Goal: Task Accomplishment & Management: Use online tool/utility

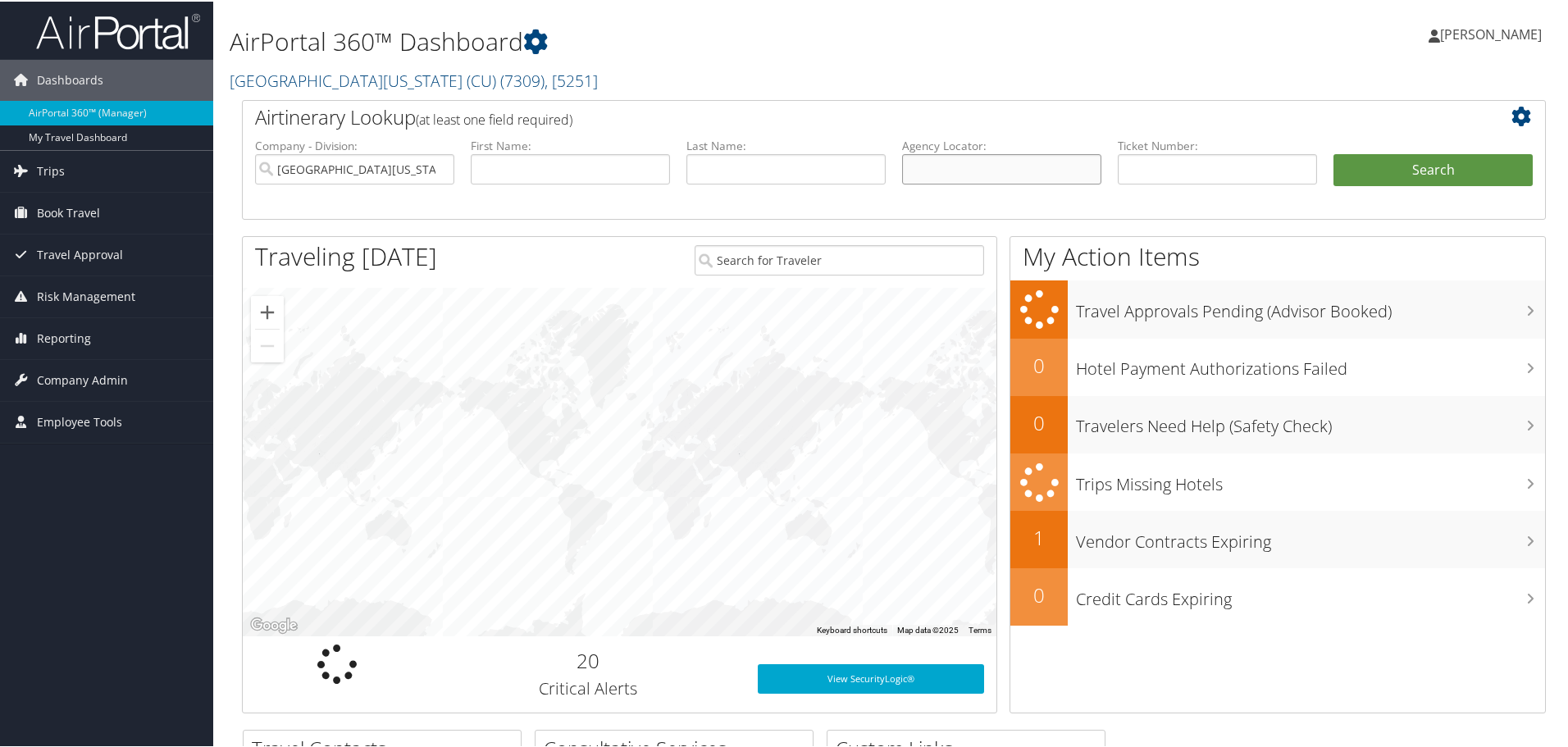
click at [957, 165] on input "text" at bounding box center [1001, 168] width 199 height 30
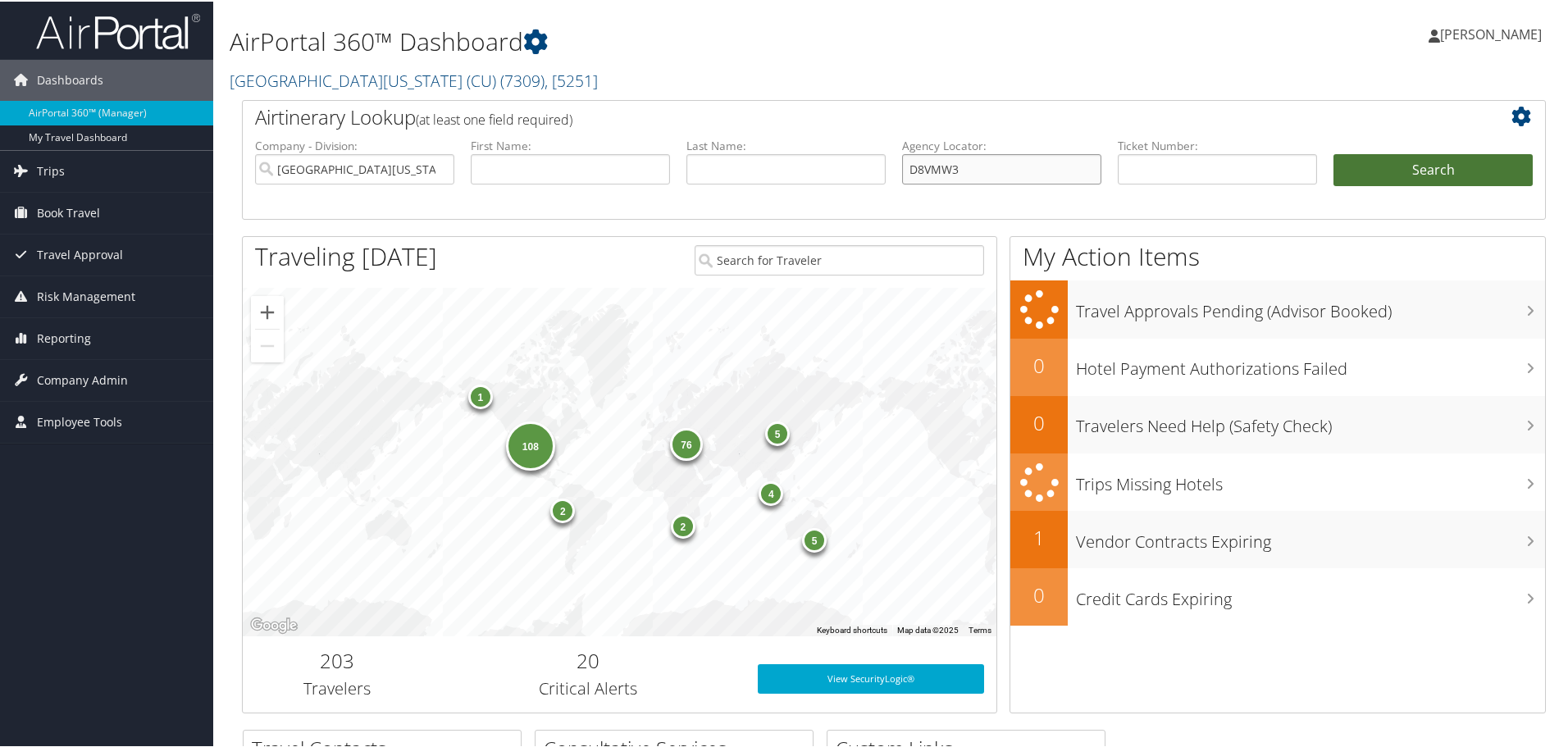
type input "D8VMW3"
click at [1421, 163] on button "Search" at bounding box center [1433, 169] width 199 height 32
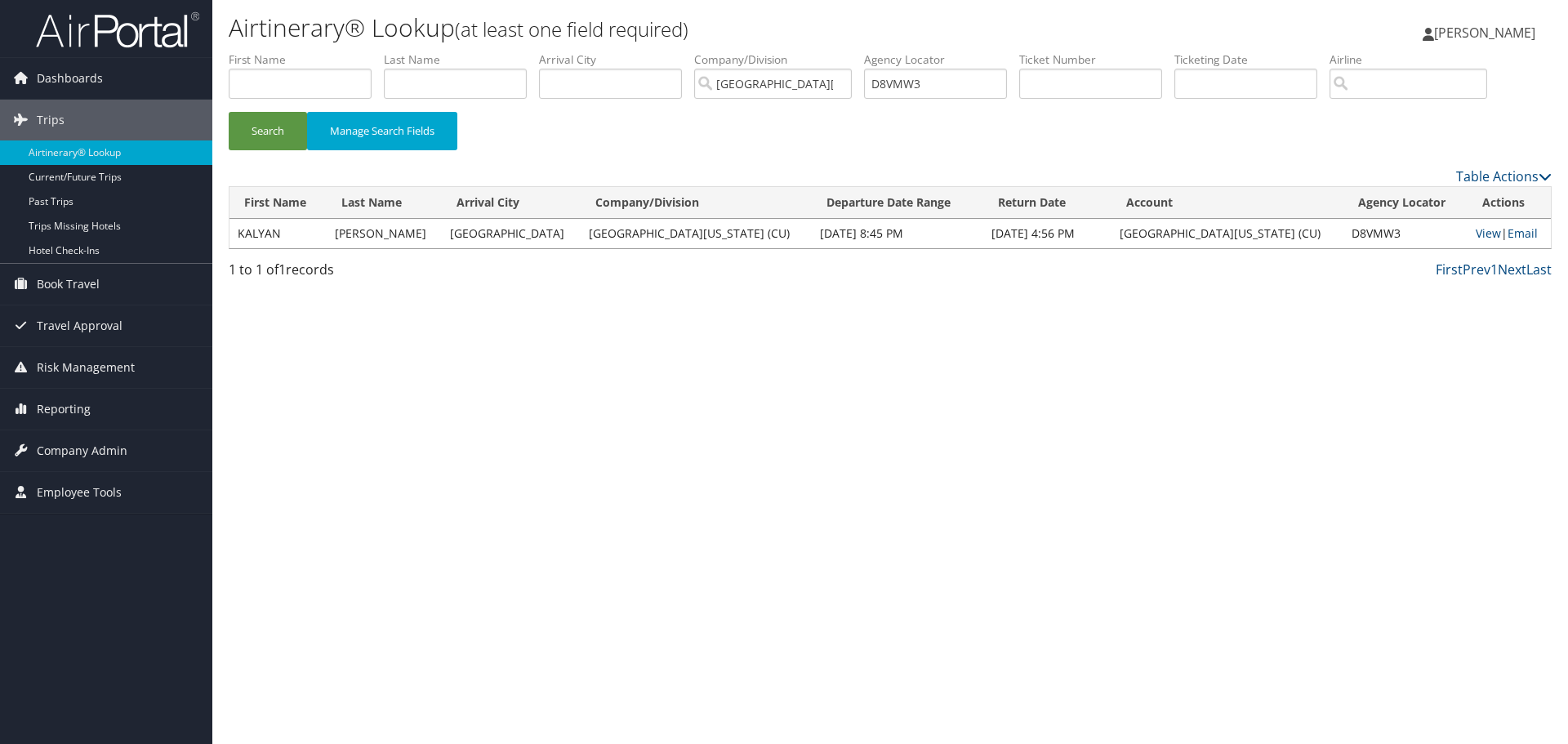
click at [797, 132] on div "Search Manage Search Fields" at bounding box center [889, 140] width 1347 height 55
click at [830, 174] on div "Table Actions" at bounding box center [1058, 176] width 986 height 20
drag, startPoint x: 910, startPoint y: 381, endPoint x: 905, endPoint y: 370, distance: 12.1
click at [905, 370] on div "Airtinerary® Lookup (at least one field required) Sophia Lueth Sophia Lueth My …" at bounding box center [890, 372] width 1355 height 744
click at [1475, 231] on link "View" at bounding box center [1487, 232] width 26 height 15
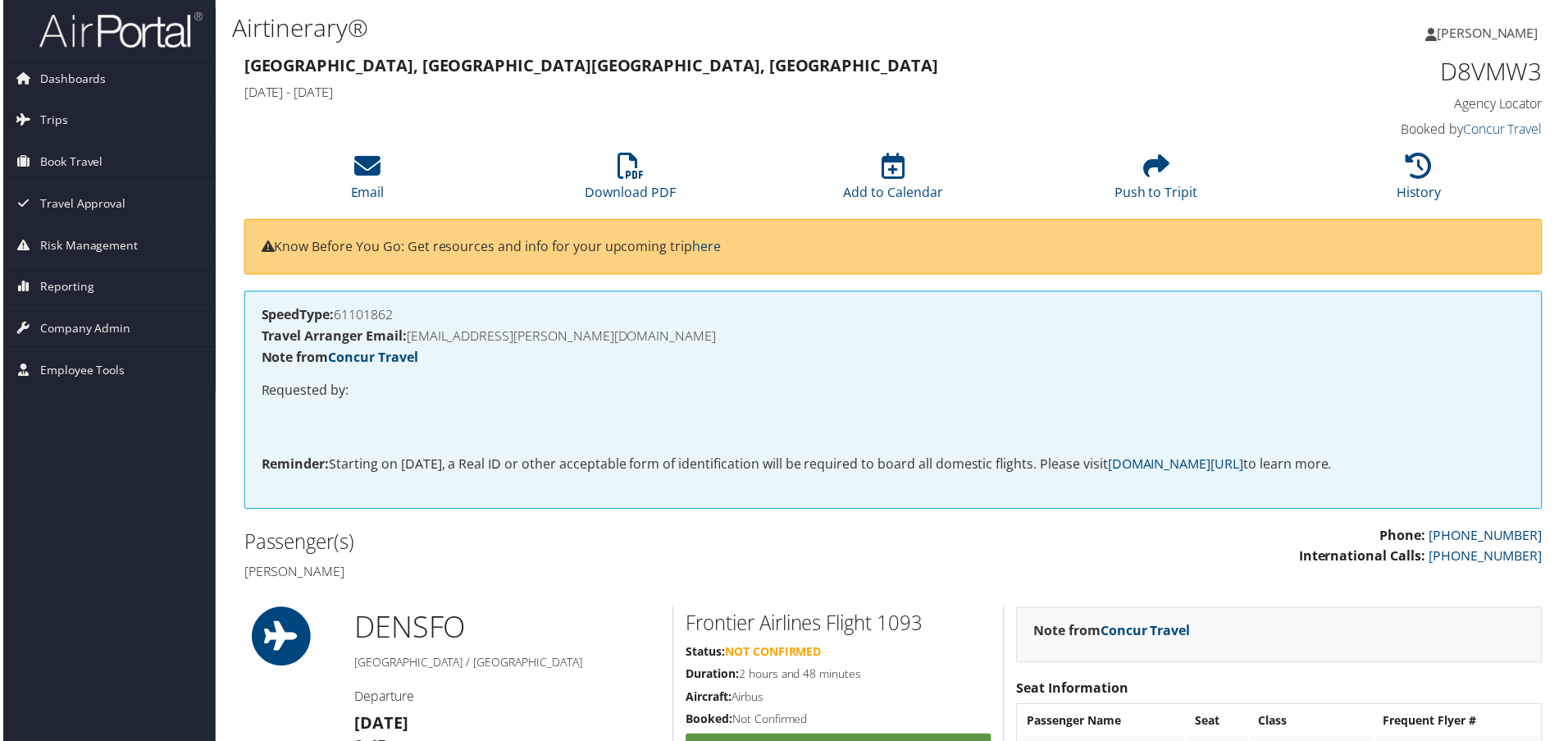
drag, startPoint x: 751, startPoint y: 47, endPoint x: 760, endPoint y: 55, distance: 12.0
click at [751, 47] on div "Airtinerary®" at bounding box center [672, 31] width 886 height 44
click at [368, 165] on icon at bounding box center [366, 167] width 27 height 27
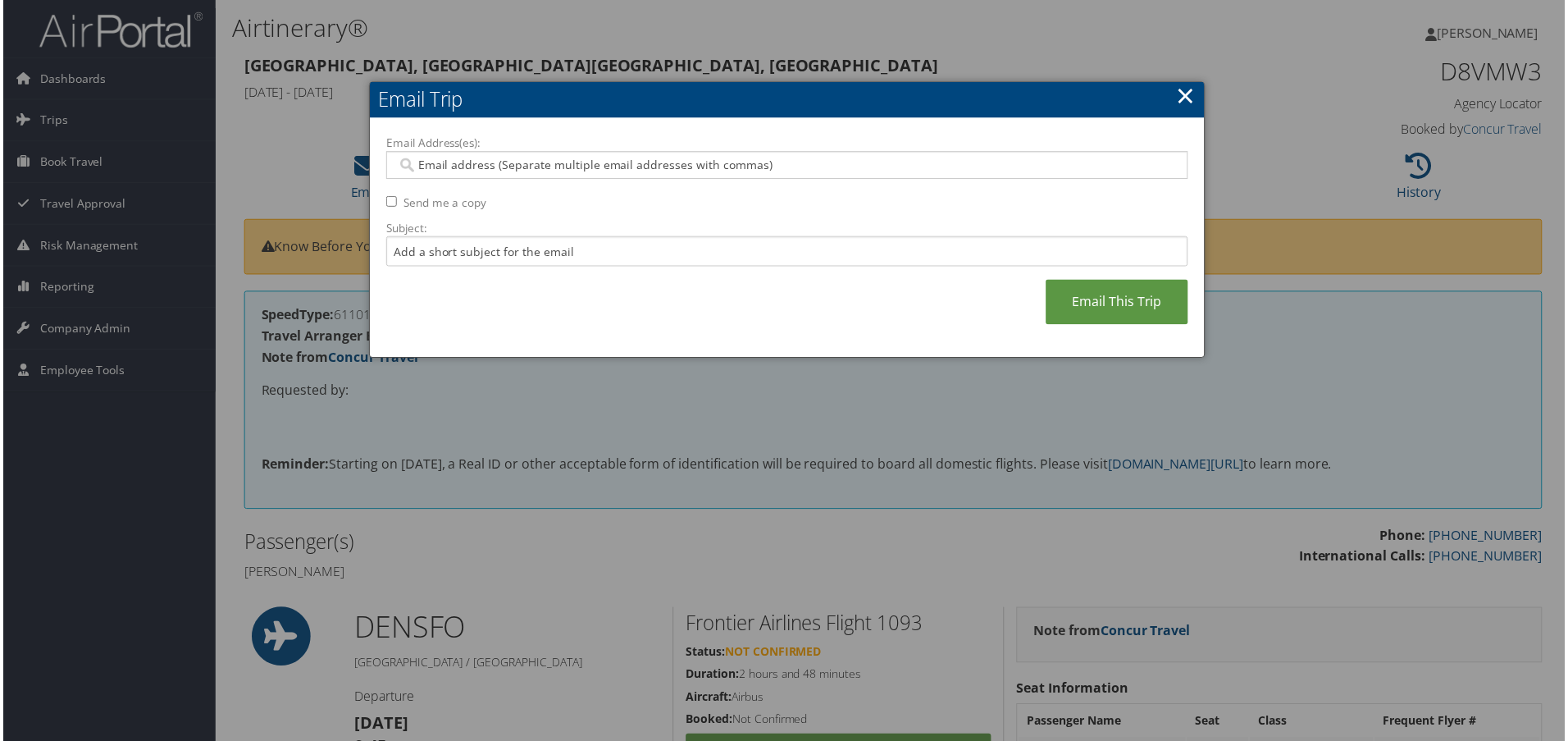
click at [524, 161] on input "Email Address(es):" at bounding box center [787, 165] width 784 height 16
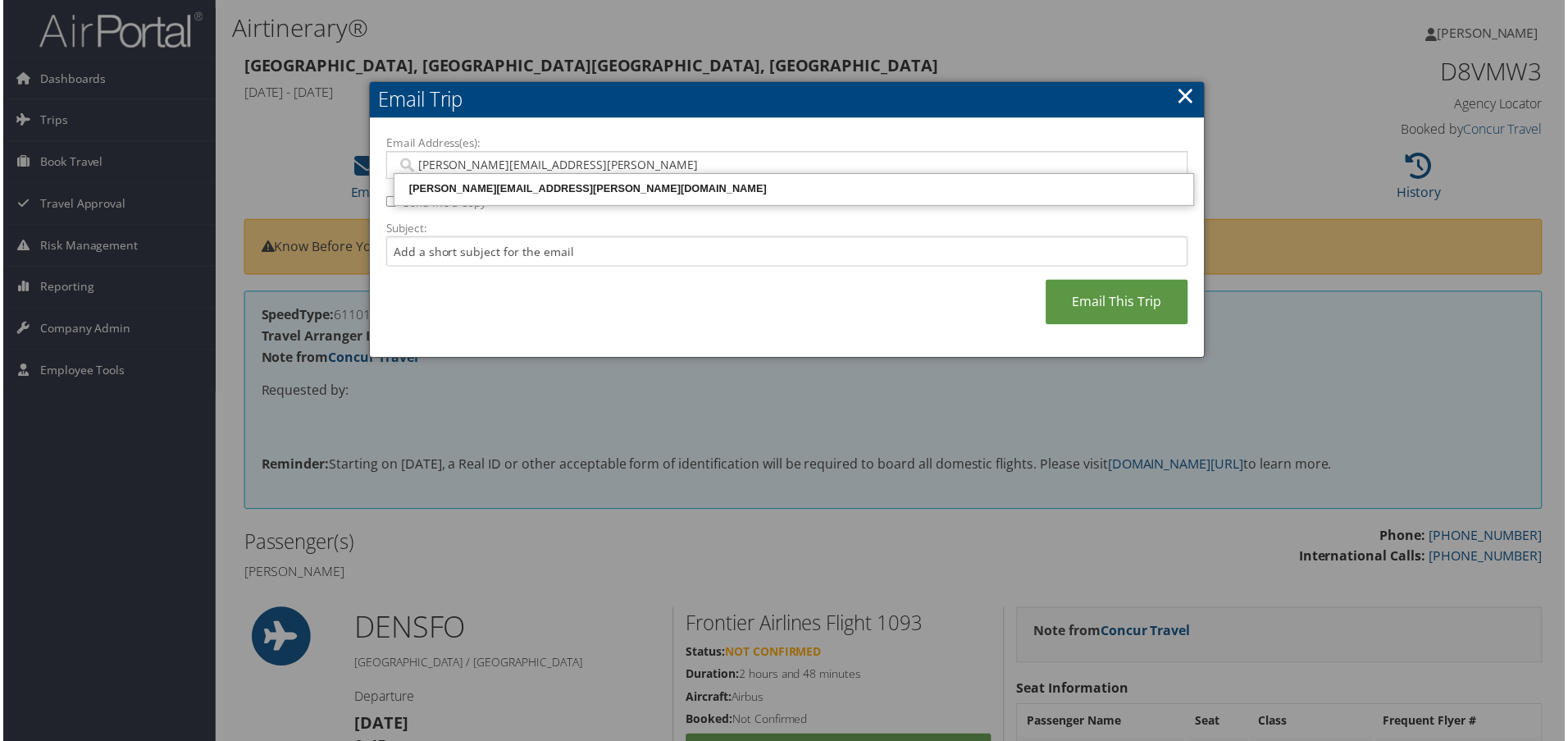
type input "[PERSON_NAME][EMAIL_ADDRESS][PERSON_NAME][DOMAIN_NAME]"
click at [518, 185] on div "[PERSON_NAME][EMAIL_ADDRESS][PERSON_NAME][DOMAIN_NAME]" at bounding box center [794, 189] width 798 height 16
type input "[PERSON_NAME][EMAIL_ADDRESS][PERSON_NAME][DOMAIN_NAME]"
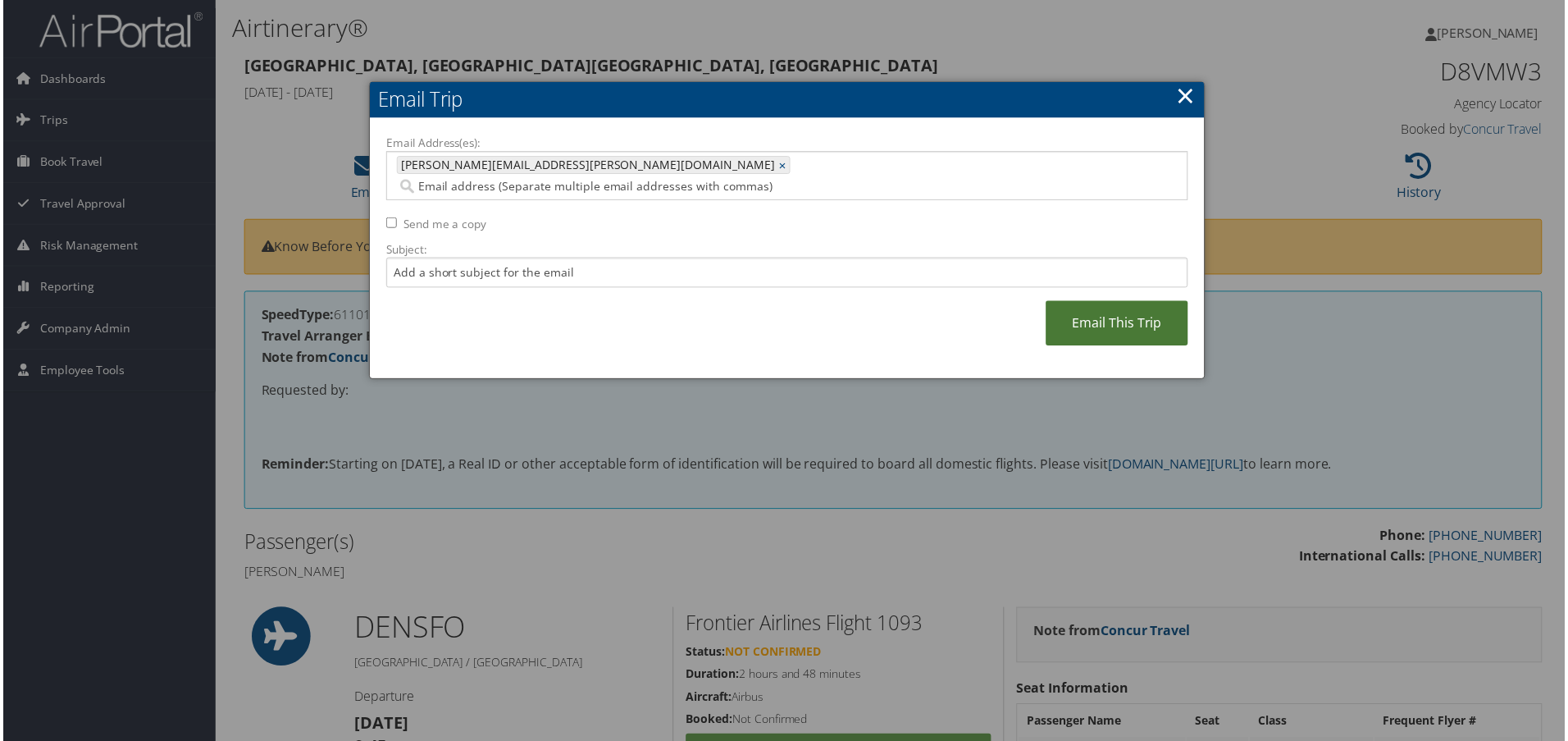
click at [1092, 302] on link "Email This Trip" at bounding box center [1119, 324] width 143 height 45
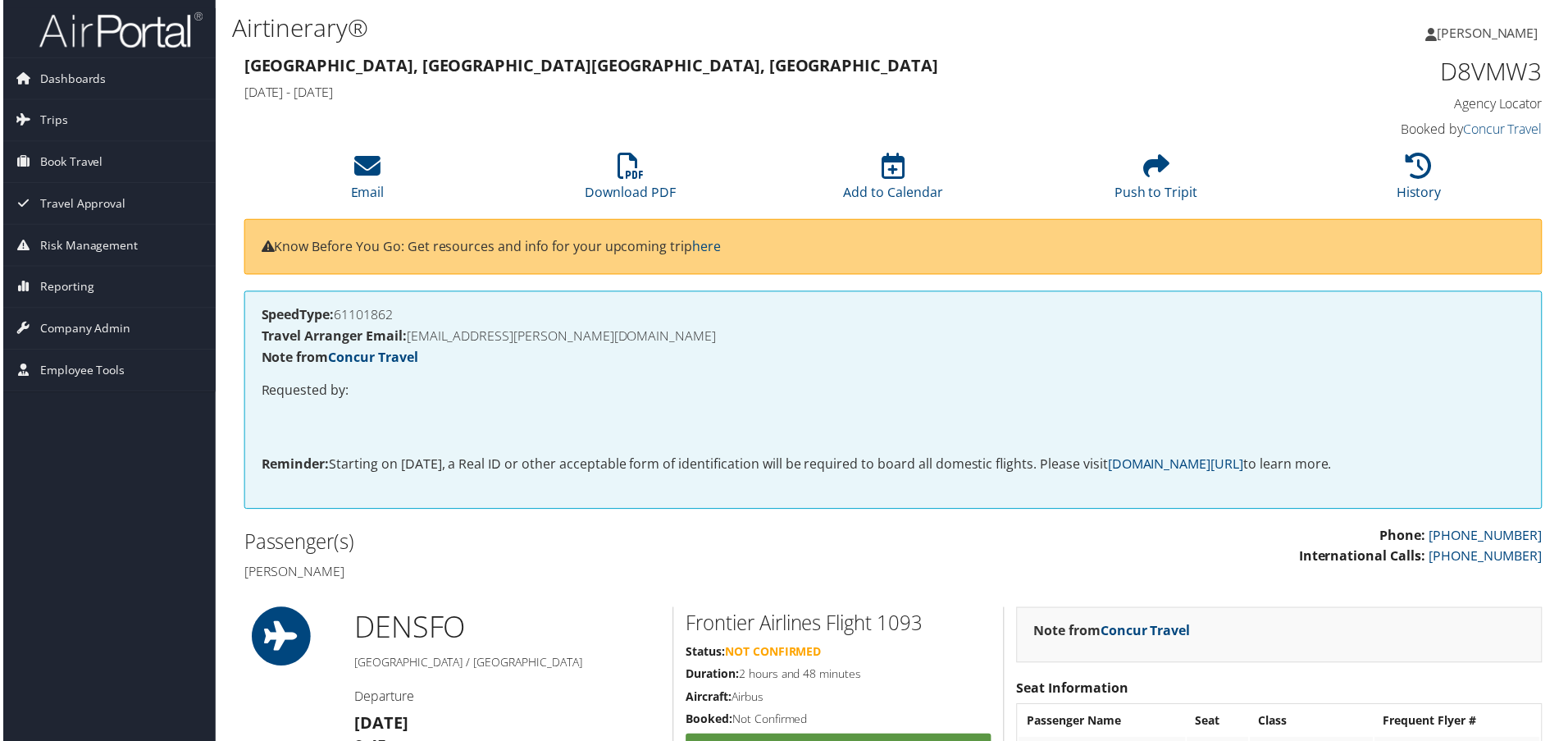
drag, startPoint x: 85, startPoint y: 693, endPoint x: 222, endPoint y: 626, distance: 152.5
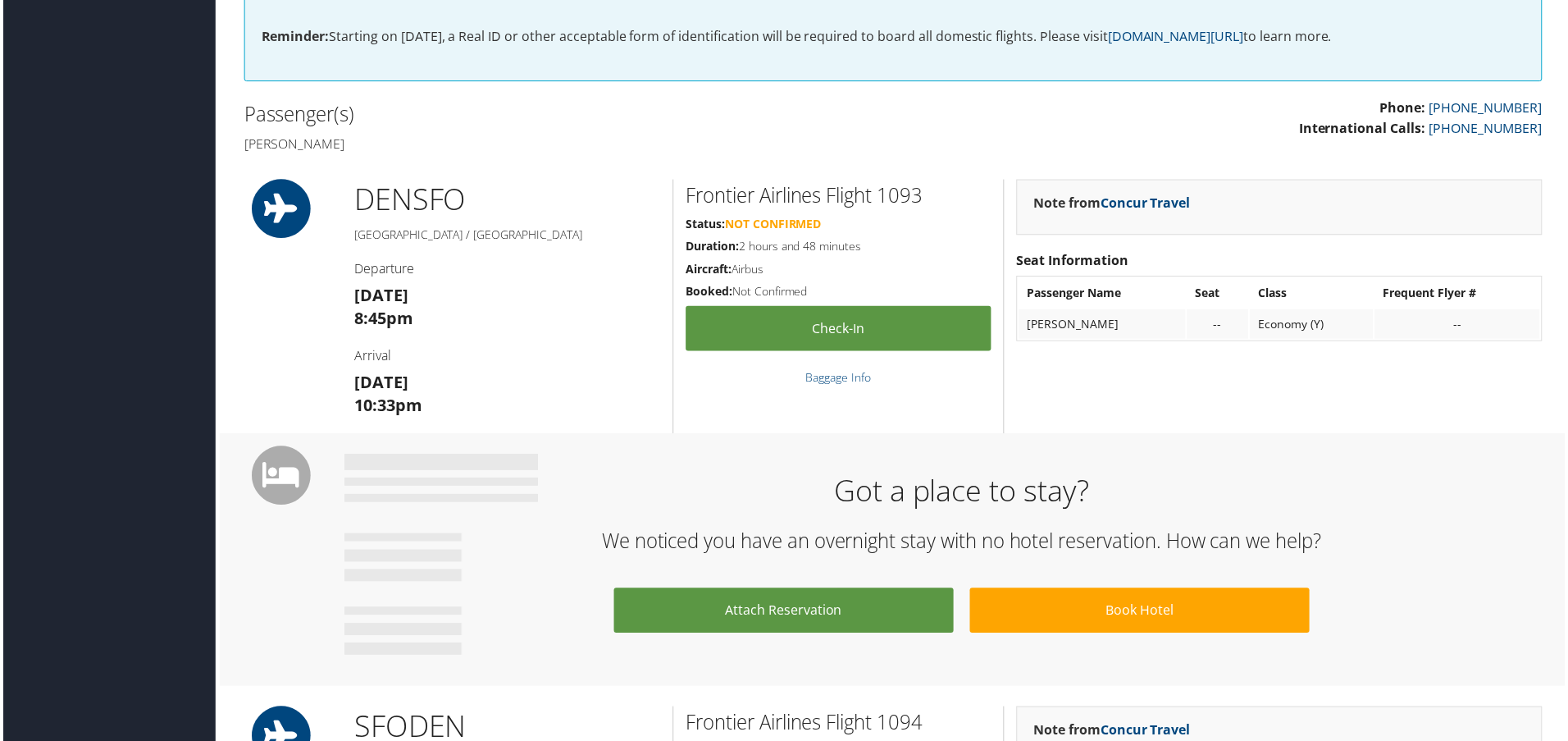
scroll to position [438, 0]
